Goal: Information Seeking & Learning: Check status

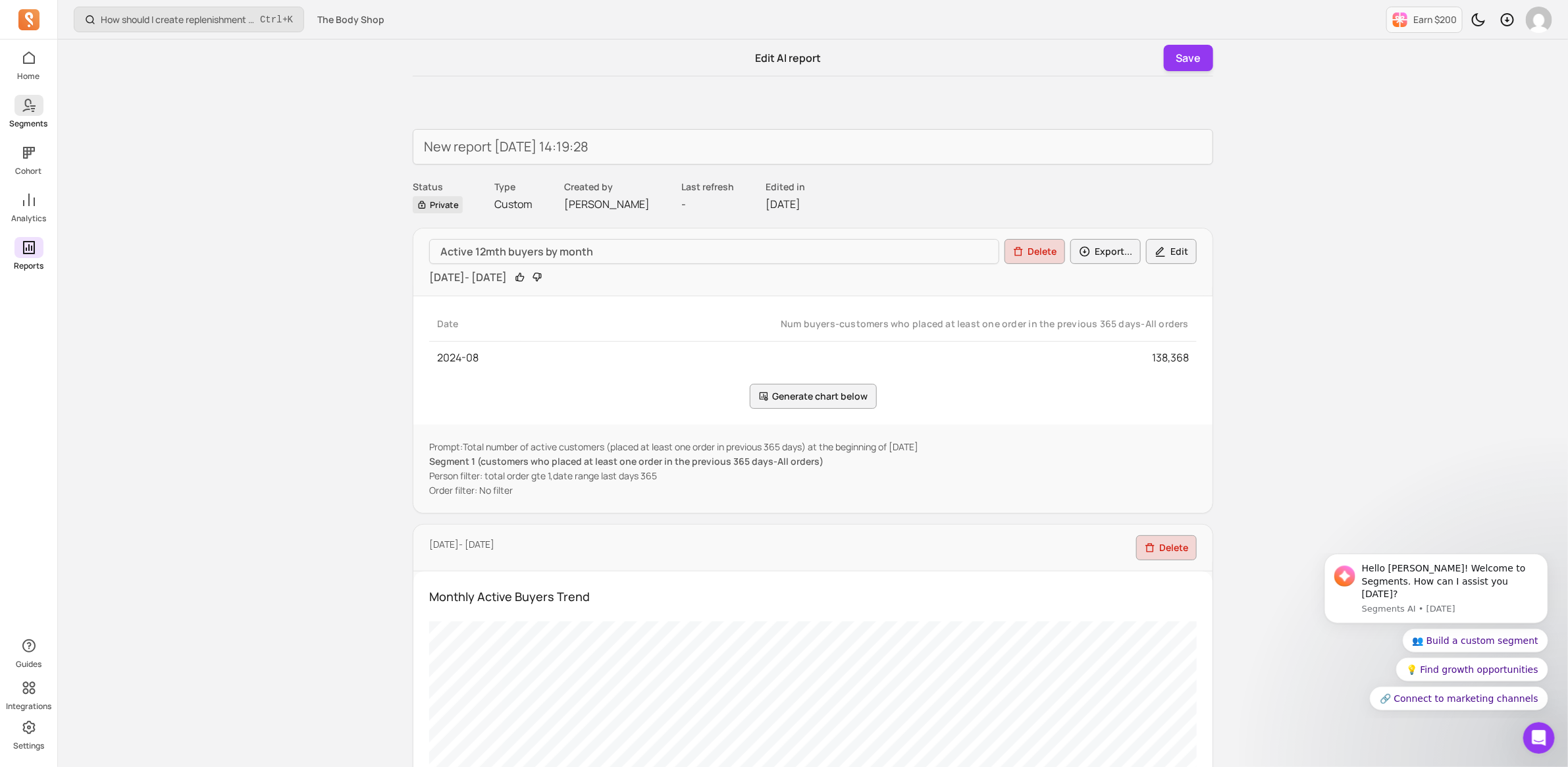
click at [31, 120] on p "Segments" at bounding box center [29, 124] width 38 height 11
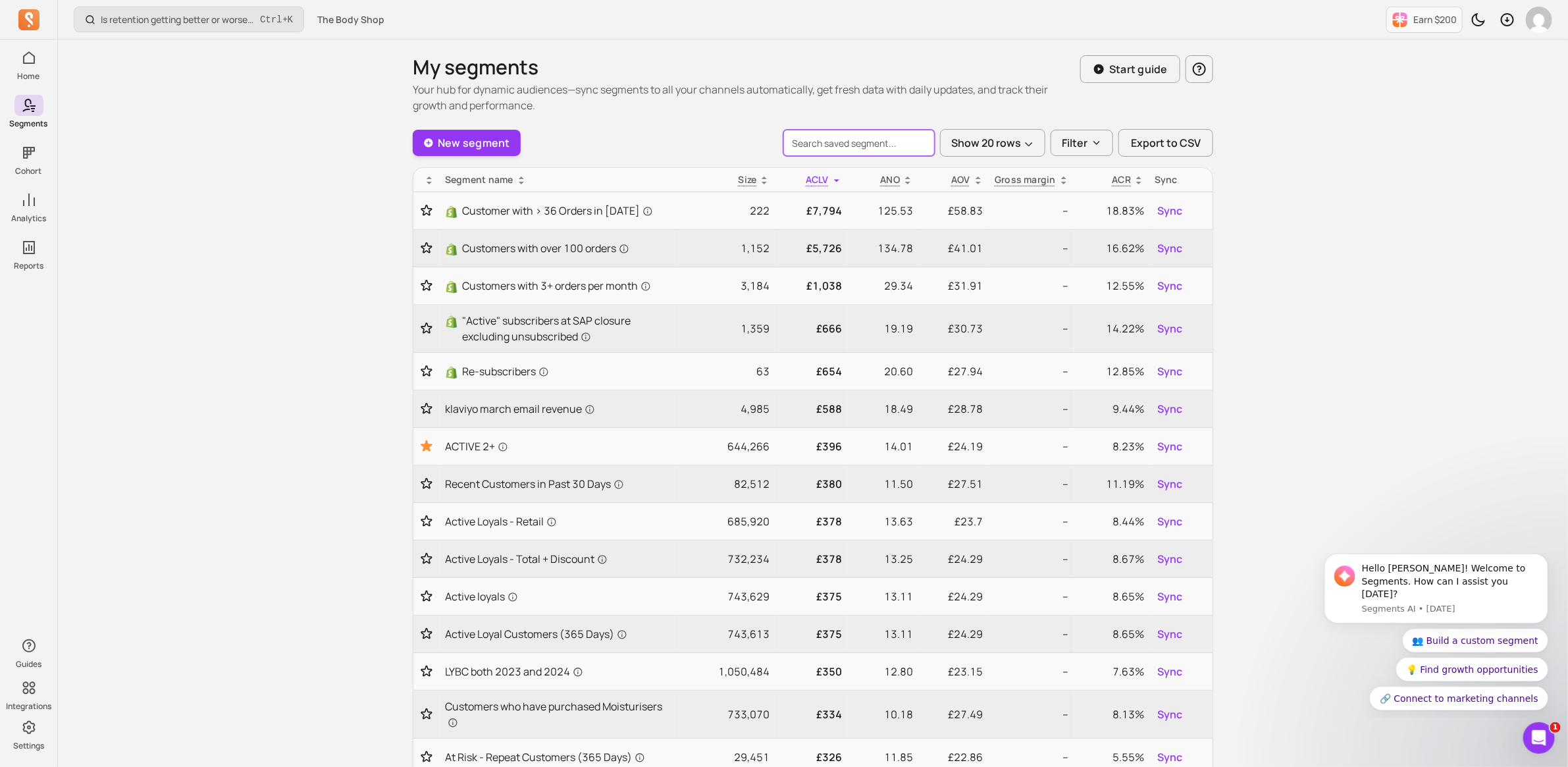
drag, startPoint x: 863, startPoint y: 139, endPoint x: 869, endPoint y: 135, distance: 7.2
click at [863, 139] on input "search" at bounding box center [859, 143] width 151 height 26
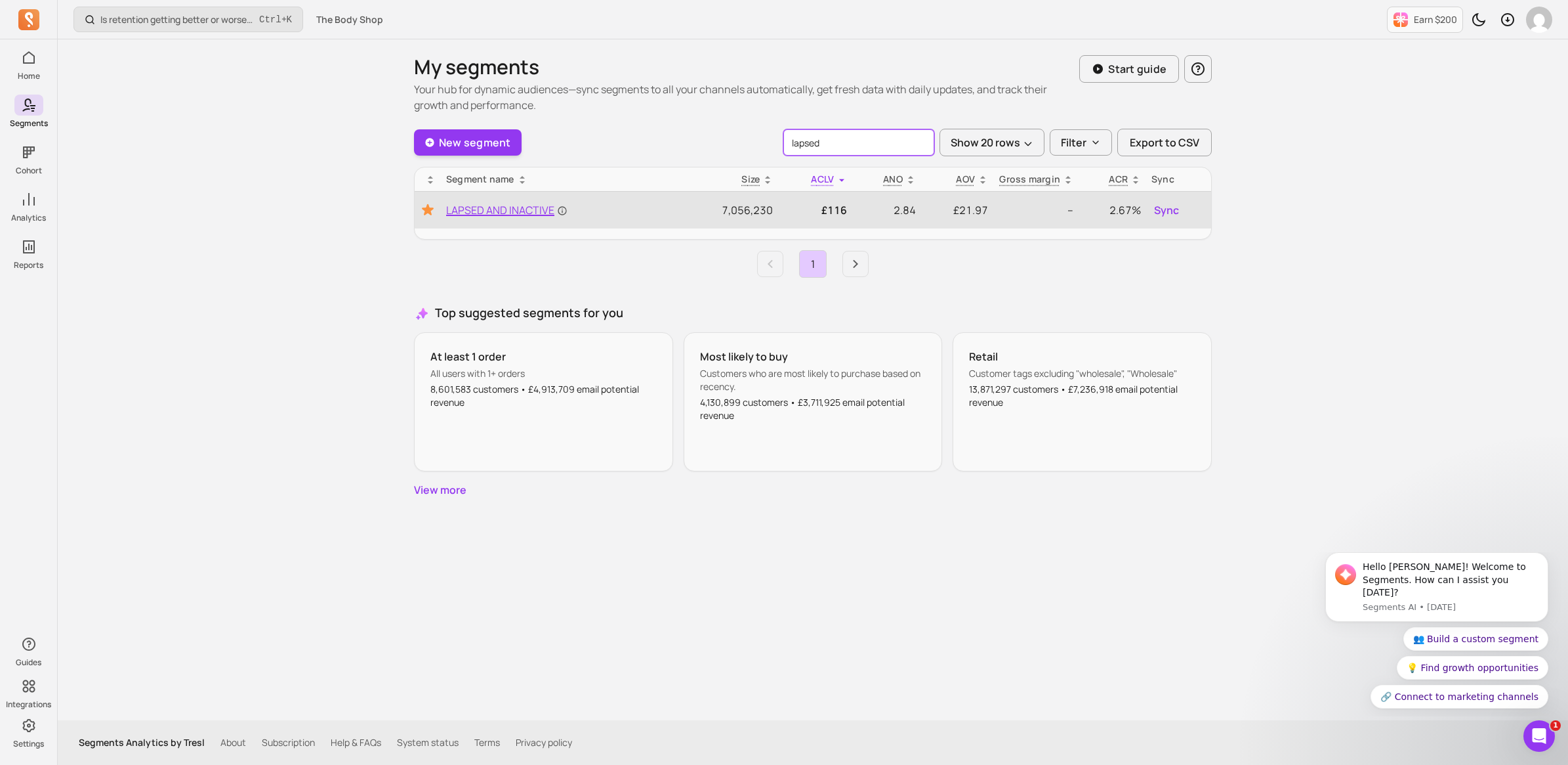
type input "lapsed"
click at [473, 208] on span "LAPSED AND INACTIVE" at bounding box center [507, 210] width 122 height 16
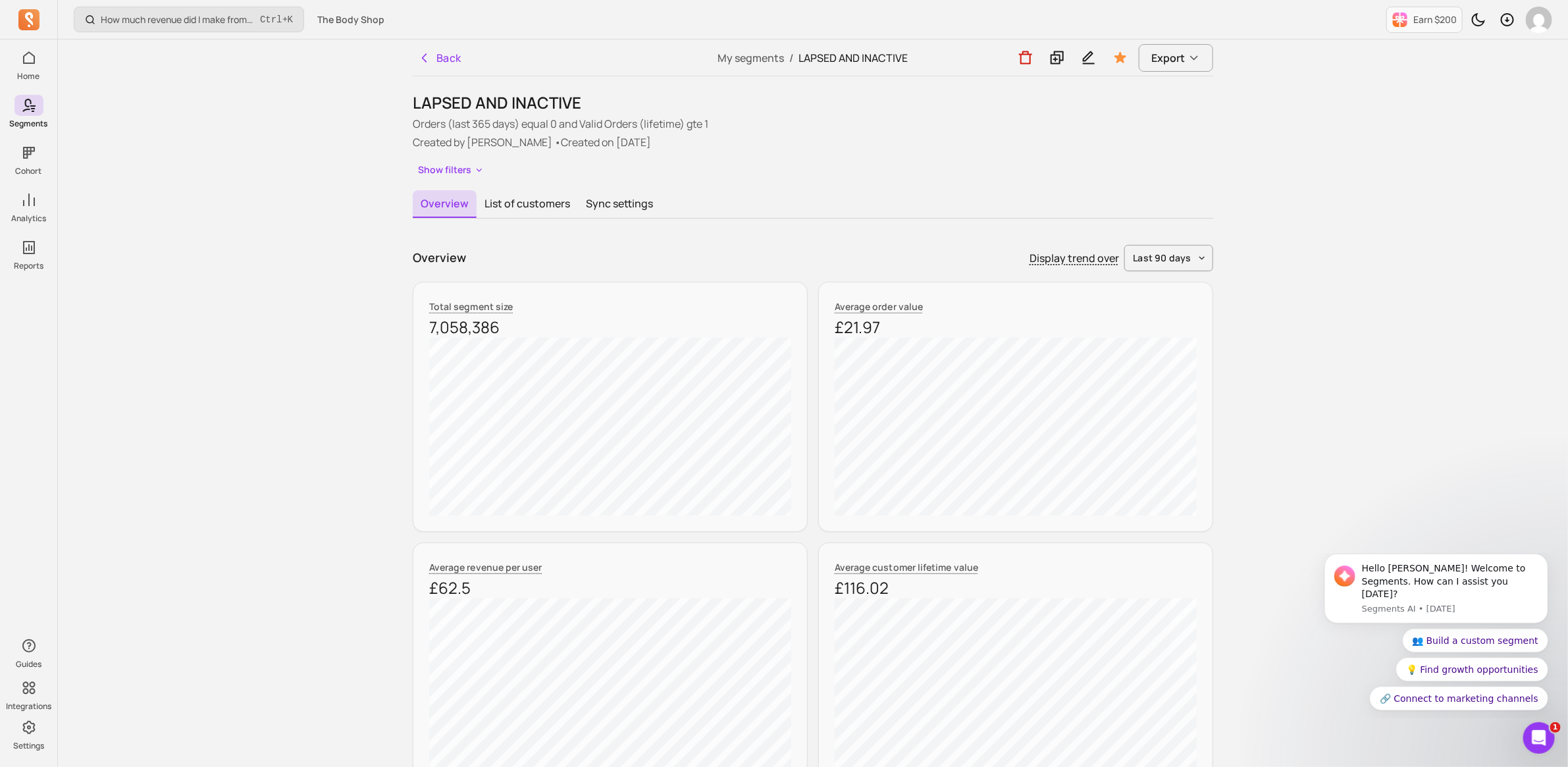
click at [643, 138] on p "Created by [PERSON_NAME] • Created on [DATE]" at bounding box center [813, 142] width 801 height 16
click at [470, 166] on button "Show filters" at bounding box center [451, 170] width 77 height 19
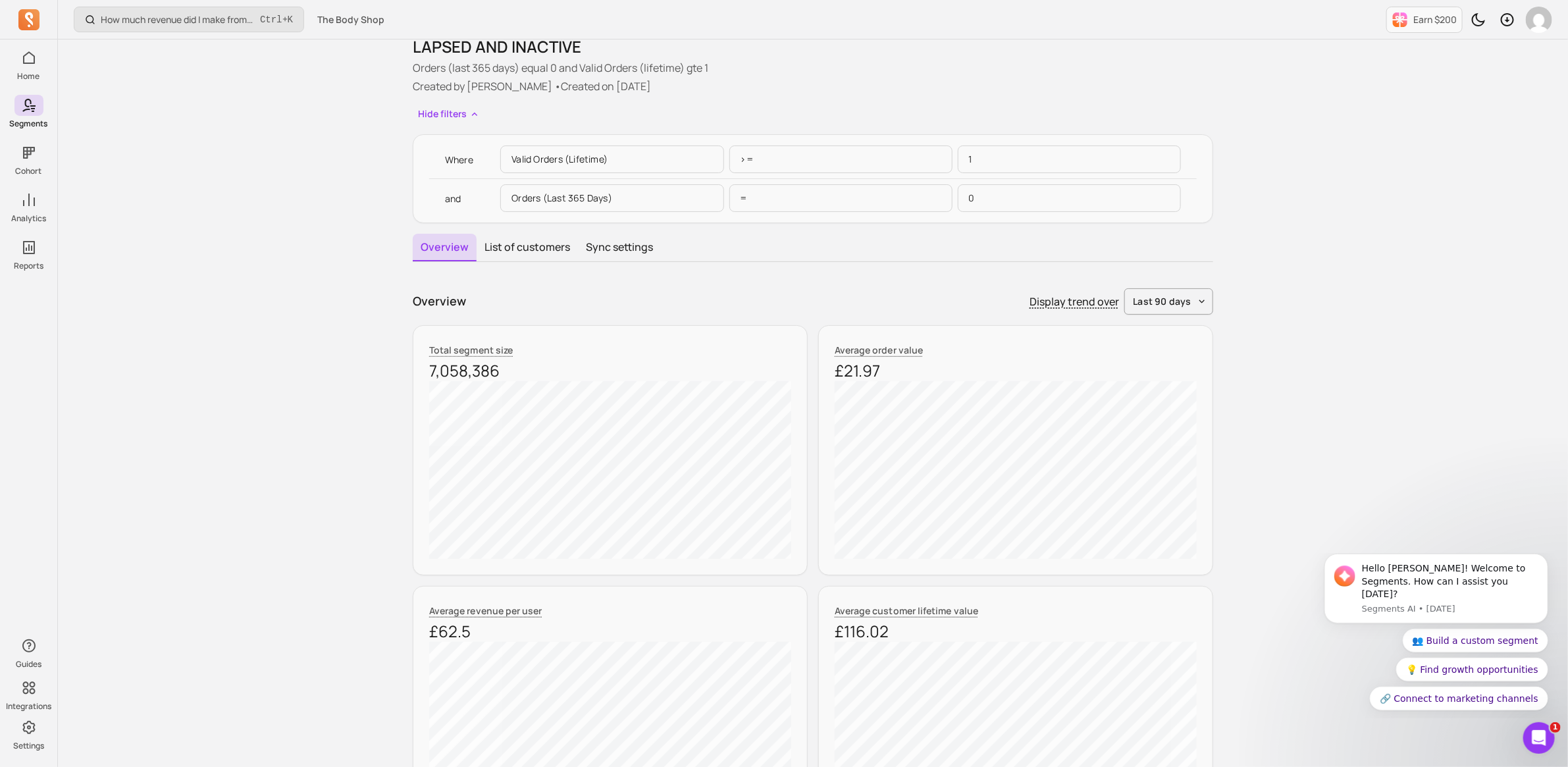
scroll to position [82, 0]
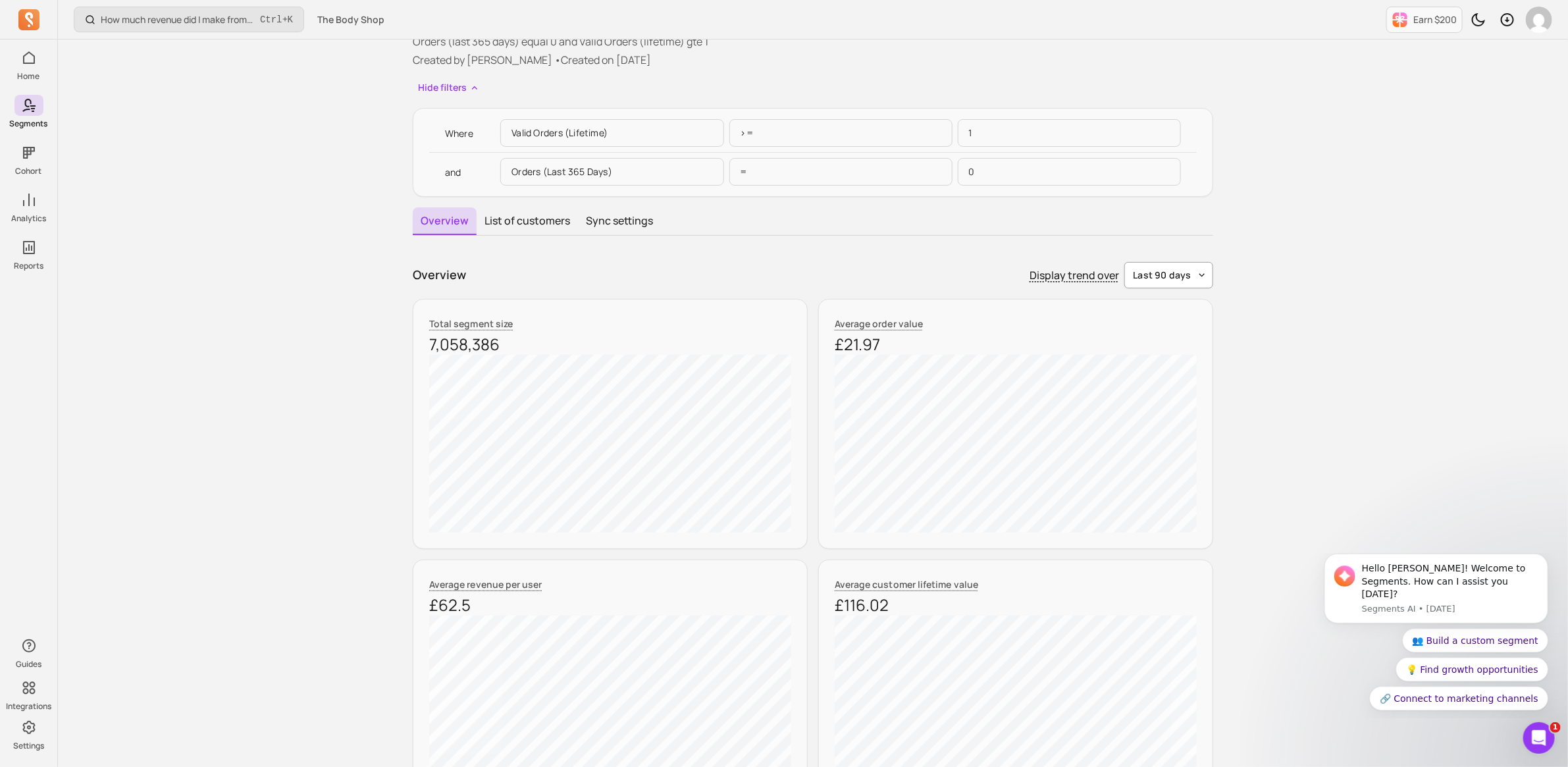
click at [1177, 275] on span "last 90 days" at bounding box center [1162, 275] width 58 height 13
click at [1185, 377] on span "last 365 days" at bounding box center [1171, 376] width 58 height 13
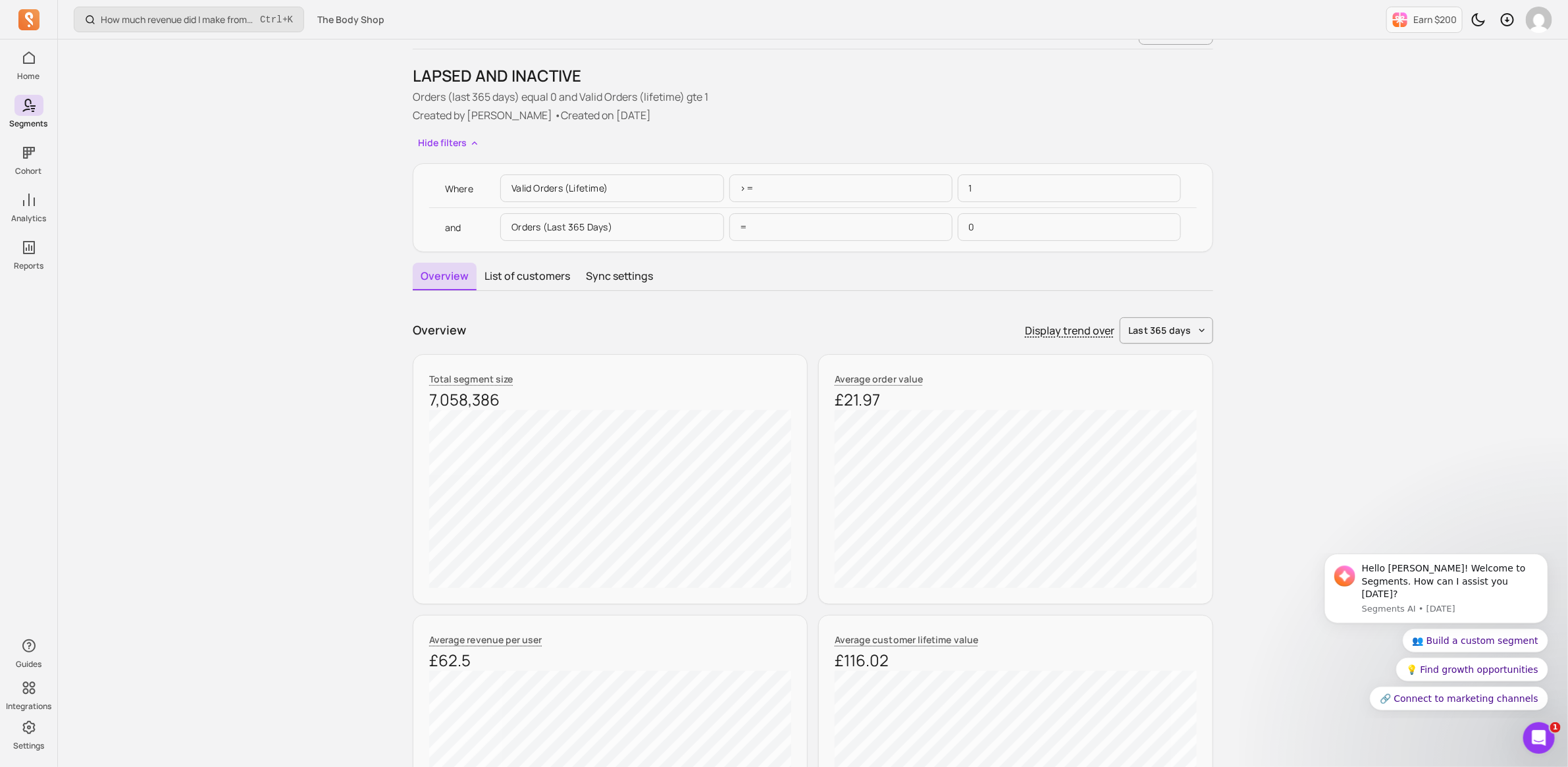
scroll to position [0, 0]
